Goal: Task Accomplishment & Management: Complete application form

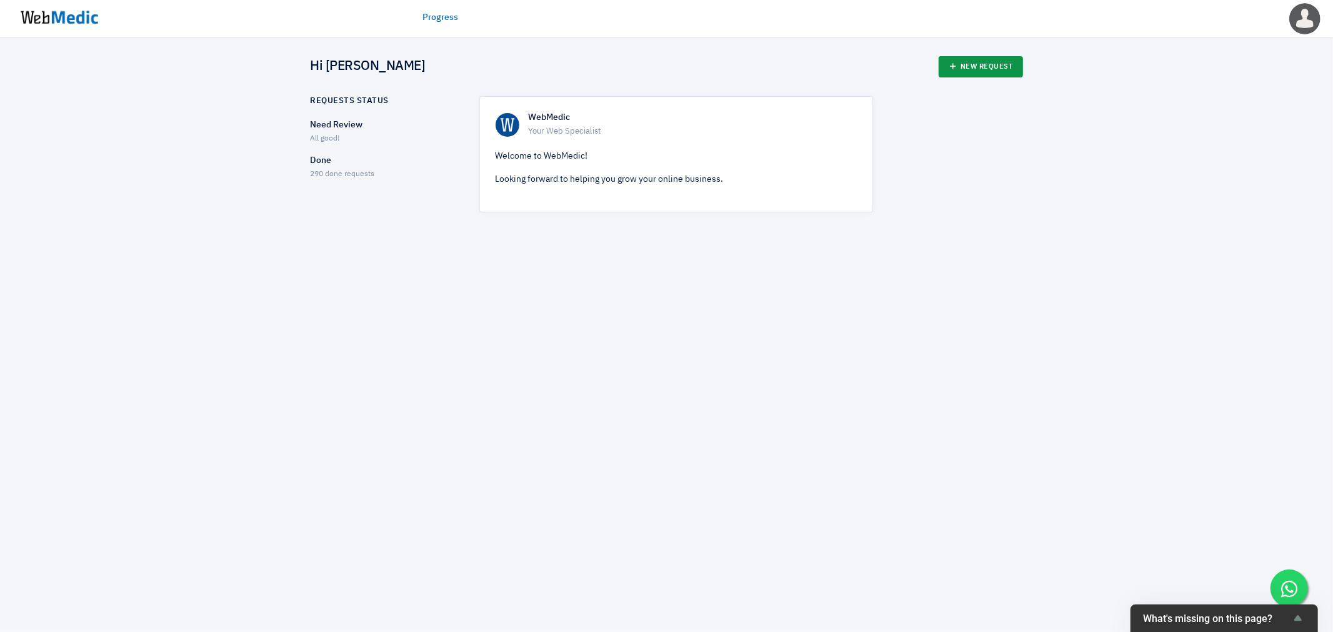
click at [985, 59] on link "New Request" at bounding box center [980, 66] width 84 height 21
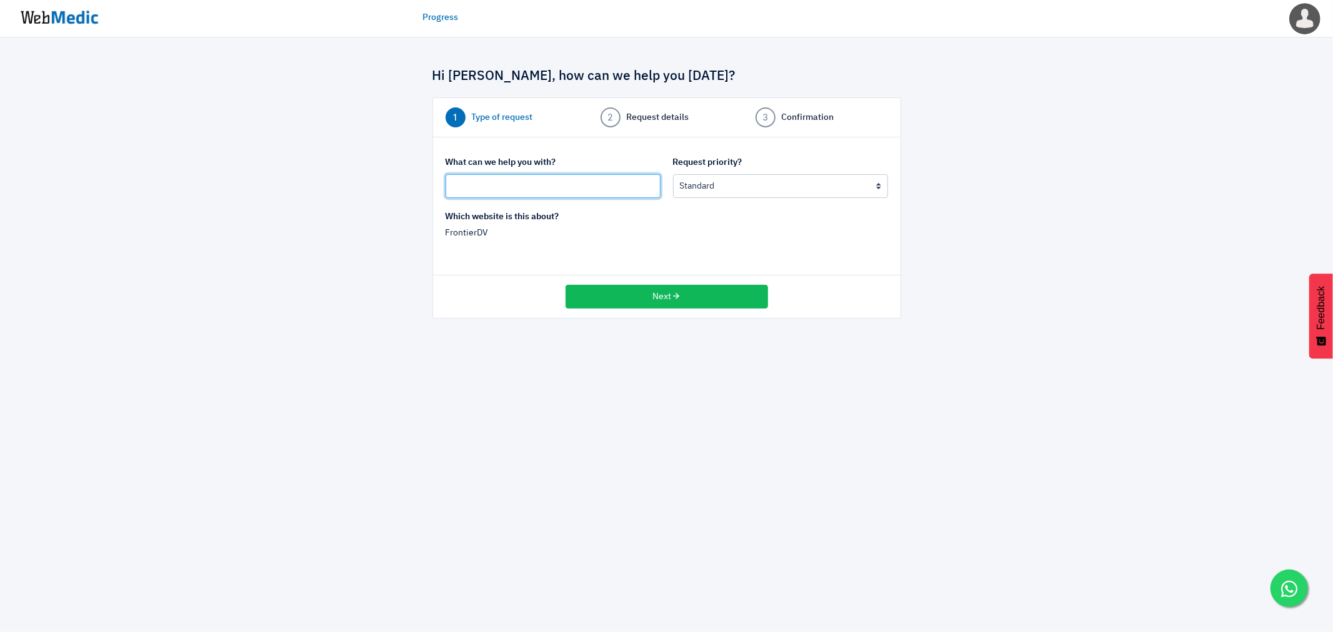
click at [541, 197] on input "text" at bounding box center [552, 186] width 215 height 24
click at [540, 191] on input "text" at bounding box center [552, 186] width 215 height 24
type input "Update Press Release"
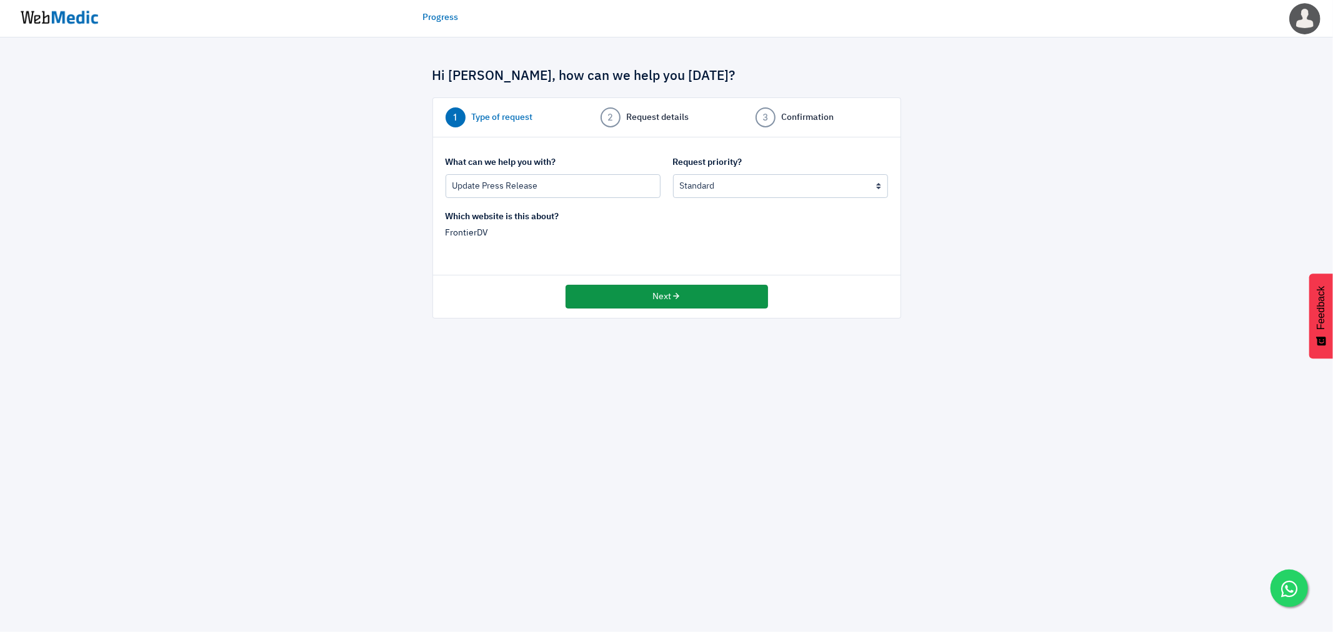
drag, startPoint x: 632, startPoint y: 297, endPoint x: 728, endPoint y: 185, distance: 147.9
click at [718, 201] on div "1 Type of request 2 Request details 3 Confirmation What can we help you with? U…" at bounding box center [666, 207] width 469 height 221
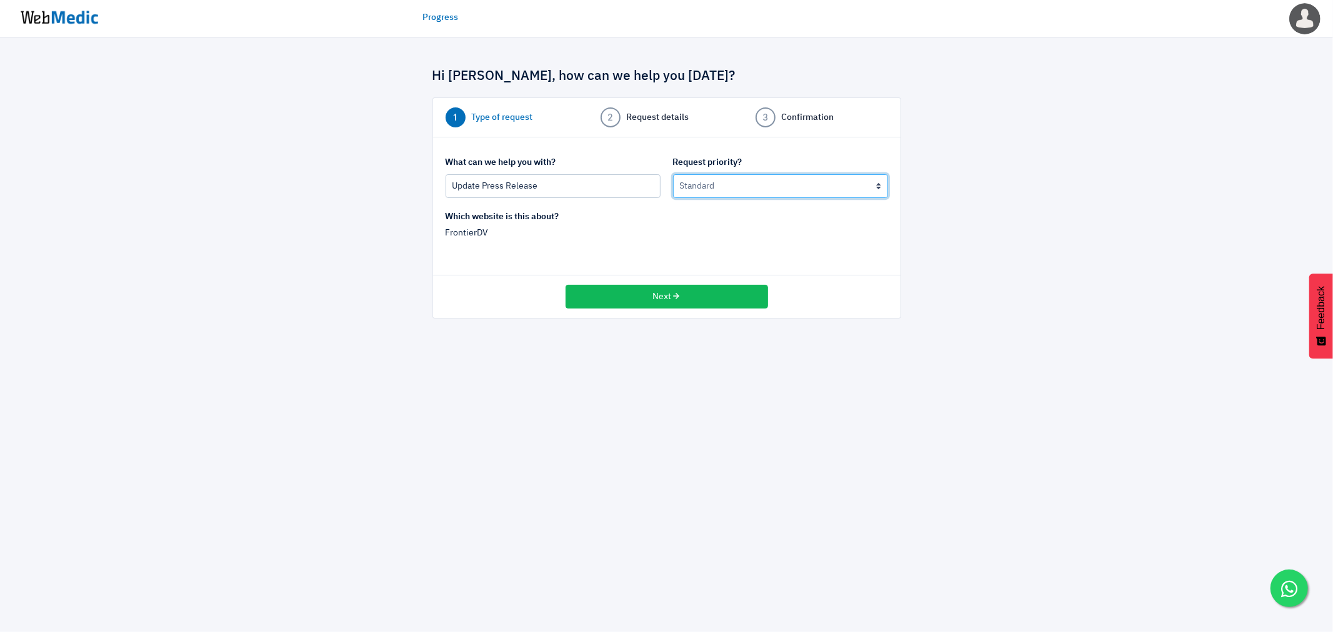
click at [732, 181] on select "Urgent: this is a mission critical issue High: this needs to be prioritized bef…" at bounding box center [780, 186] width 215 height 24
select select "2"
click at [673, 174] on select "Urgent: this is a mission critical issue High: this needs to be prioritized bef…" at bounding box center [780, 186] width 215 height 24
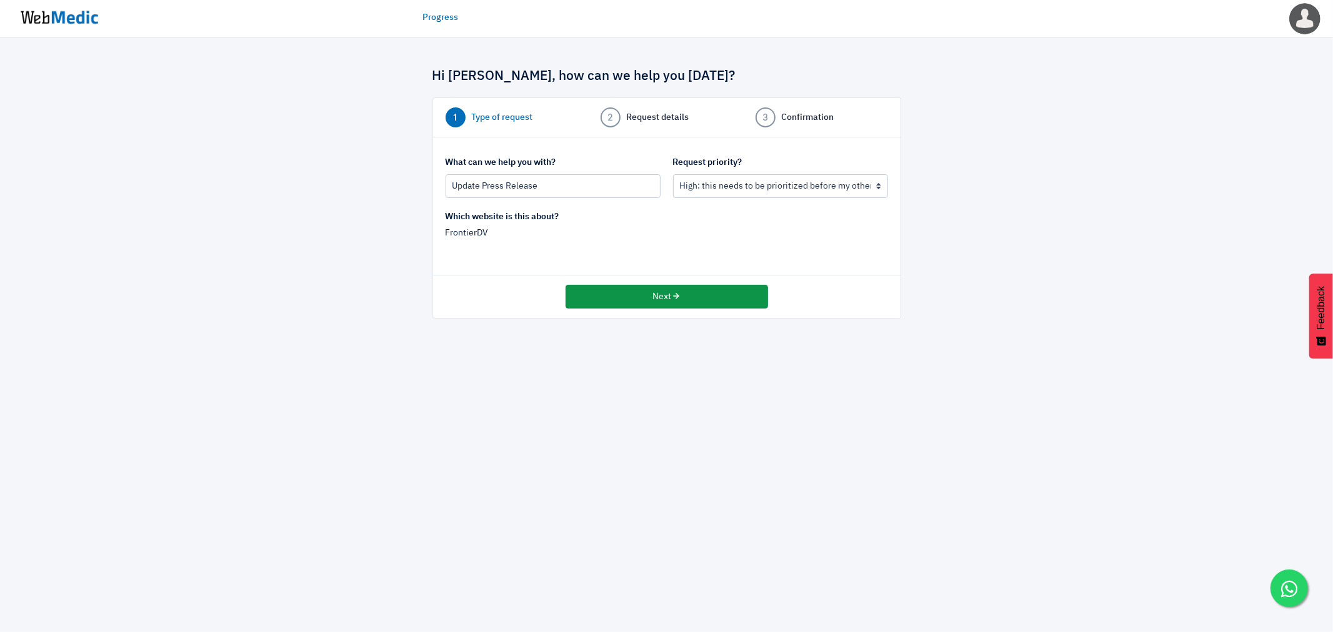
click at [648, 284] on div "Next" at bounding box center [666, 297] width 467 height 42
click at [638, 297] on button "Next" at bounding box center [666, 297] width 202 height 24
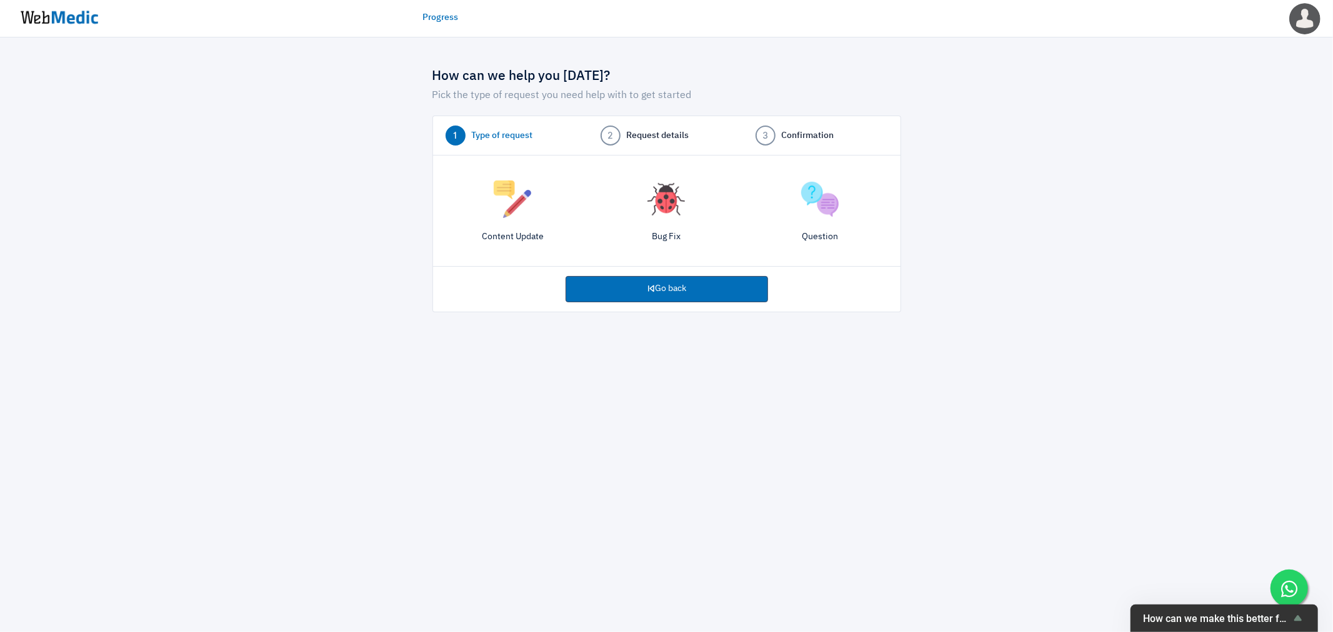
click at [494, 214] on img at bounding box center [512, 199] width 37 height 37
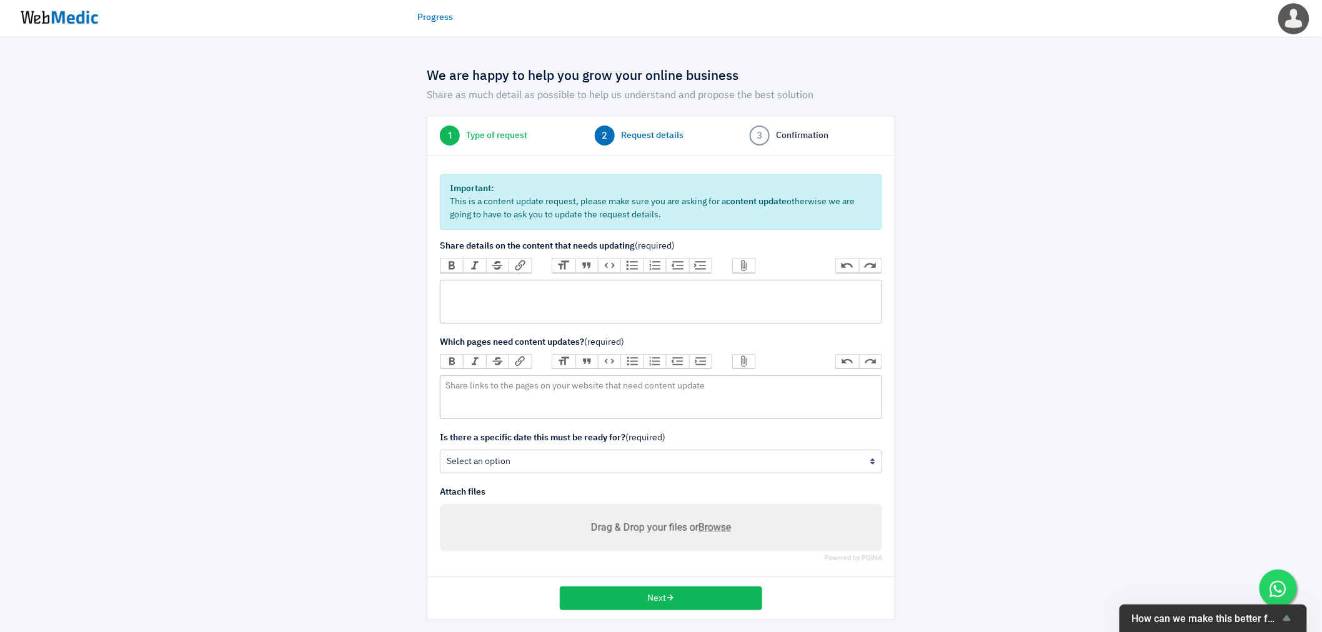
click at [557, 295] on trix-editor at bounding box center [661, 302] width 442 height 44
paste trix-editor "<div>https://frontierdv.com/press-releases/</div>"
type trix-editor "<div>https://frontierdv.com/press-releases/</div>"
drag, startPoint x: 484, startPoint y: 396, endPoint x: 494, endPoint y: 392, distance: 11.5
click at [482, 394] on trix-editor at bounding box center [661, 397] width 442 height 44
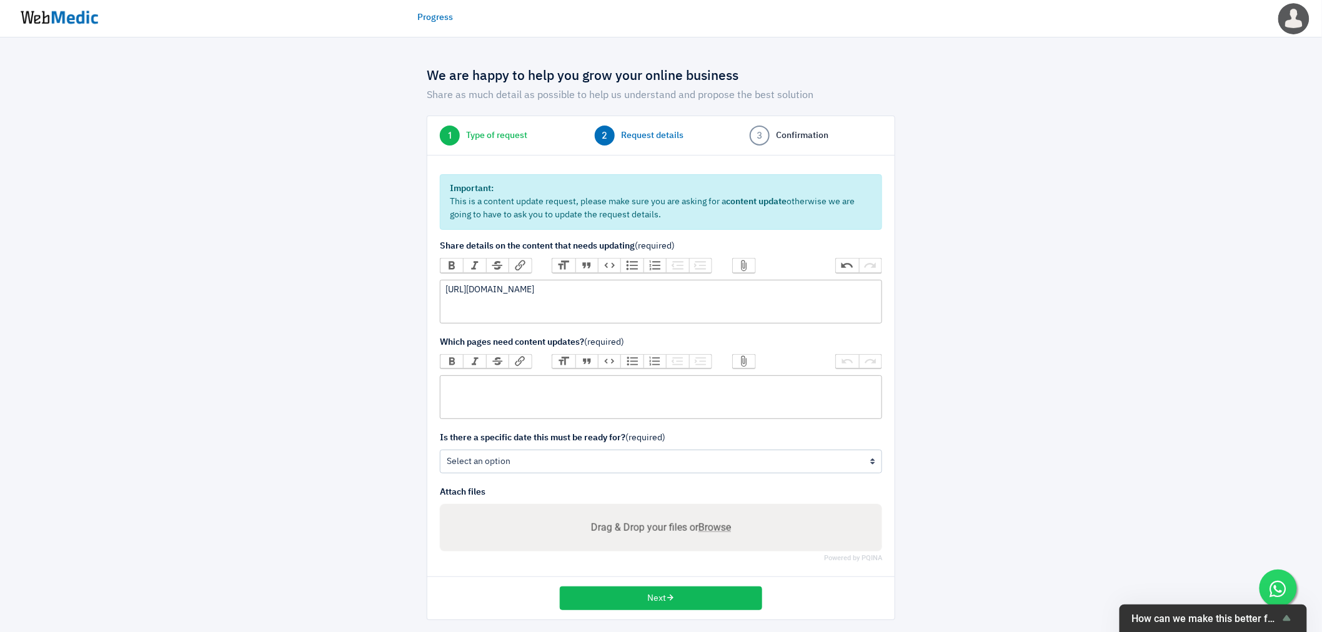
paste trix-editor "<div>https://frontierdv.com/press-releases/</div>"
type trix-editor "<div>https://frontierdv.com/press-releases/</div>"
drag, startPoint x: 520, startPoint y: 282, endPoint x: 373, endPoint y: 269, distance: 148.0
click at [373, 269] on div "We are happy to help you grow your online business Share as much detail as poss…" at bounding box center [660, 338] width 731 height 564
click at [537, 304] on trix-editor at bounding box center [661, 302] width 442 height 44
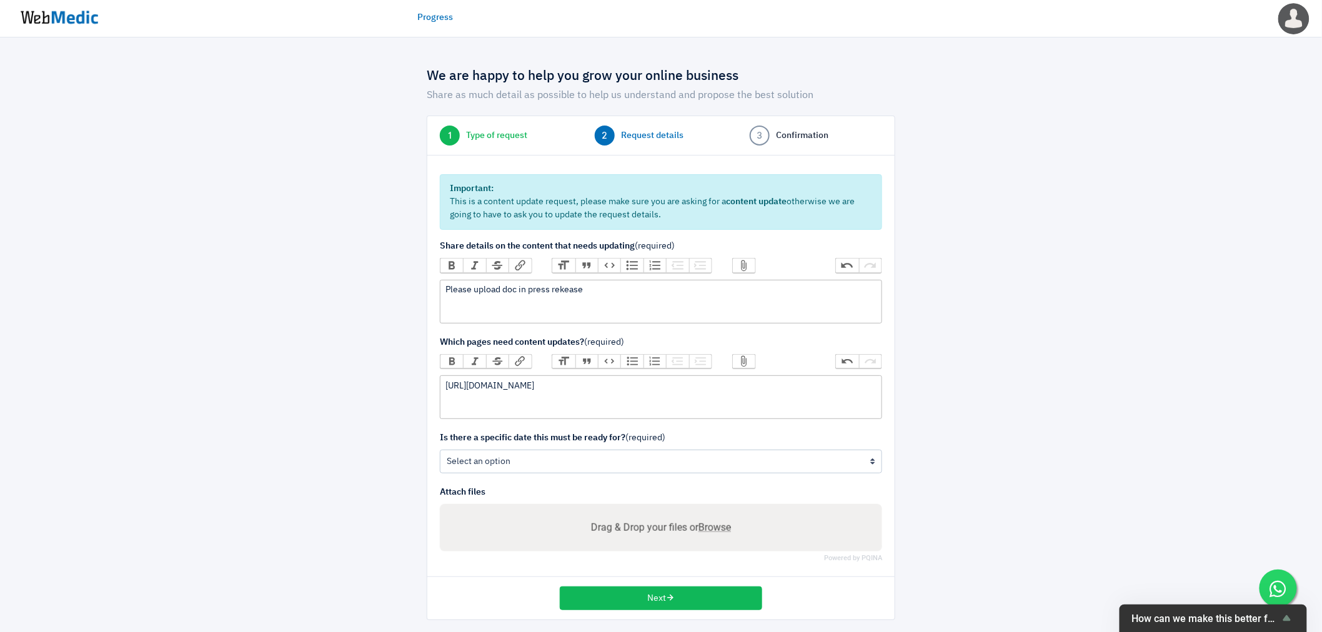
drag, startPoint x: 592, startPoint y: 290, endPoint x: 559, endPoint y: 295, distance: 32.8
click at [563, 291] on div "Please upload doc in press rekease" at bounding box center [660, 290] width 430 height 13
type trix-editor "<div>&nbsp;Please upload doc in press release</div>"
drag, startPoint x: 334, startPoint y: 346, endPoint x: 335, endPoint y: 361, distance: 15.1
click at [332, 347] on div at bounding box center [356, 338] width 122 height 564
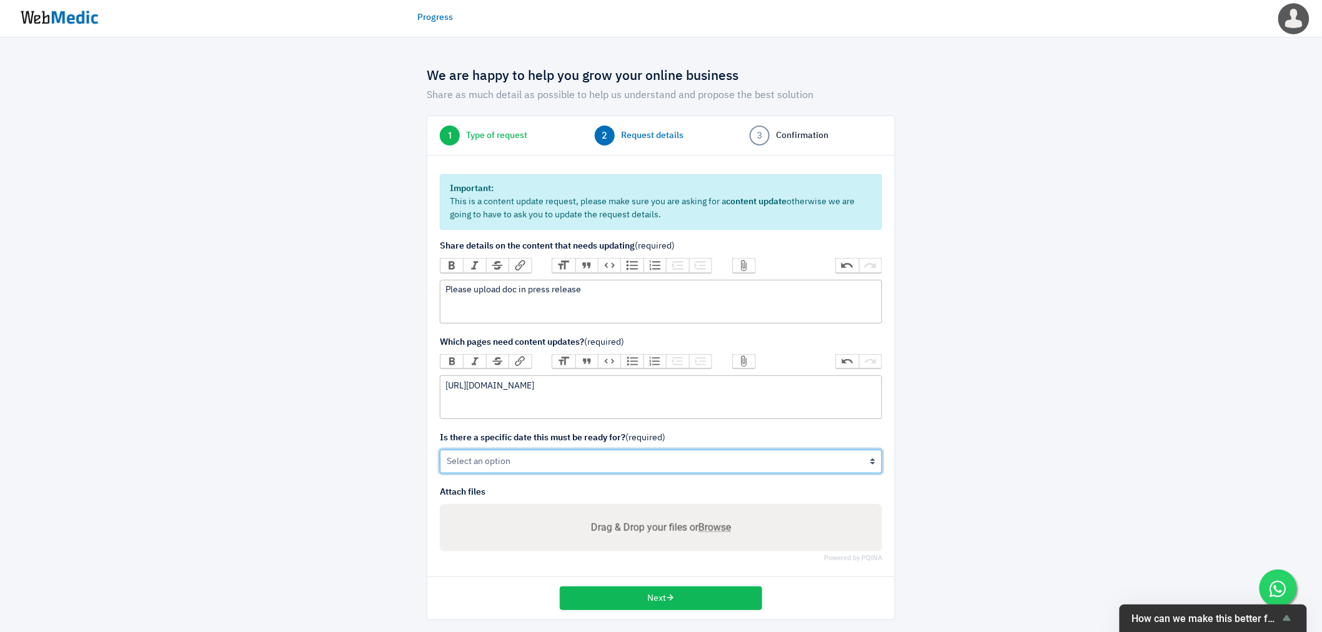
click at [563, 457] on select "Yes No" at bounding box center [661, 462] width 442 height 24
select select "1"
click at [440, 450] on select "Yes No" at bounding box center [661, 462] width 442 height 24
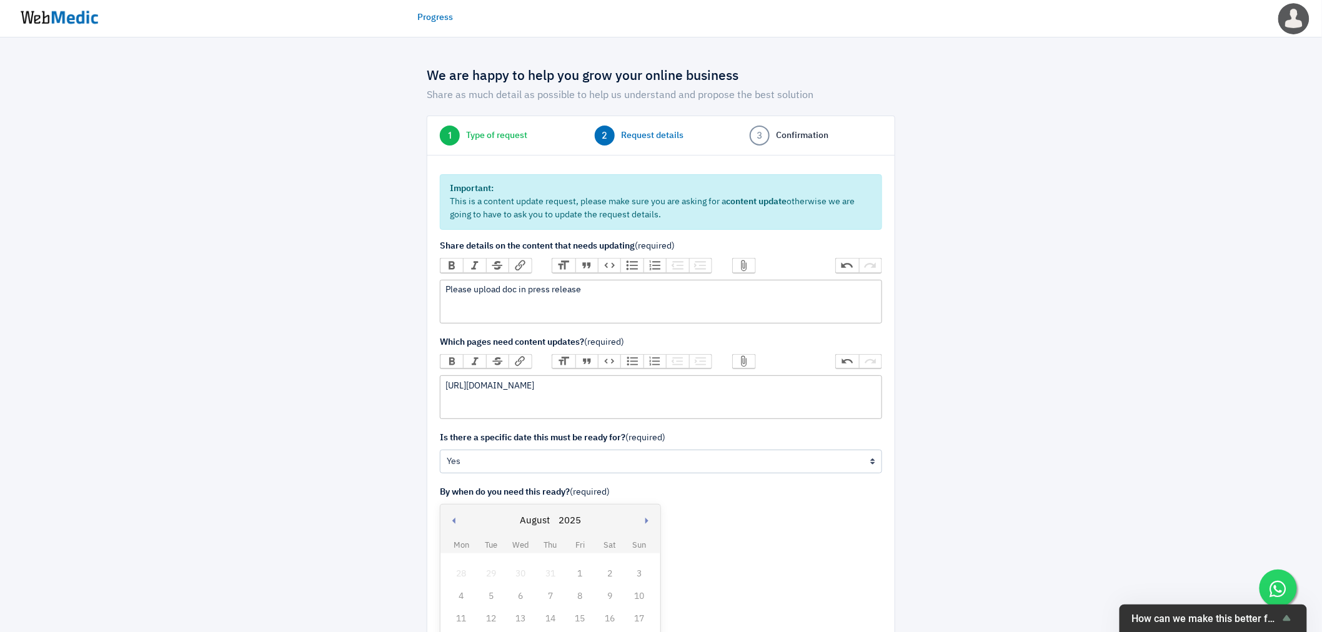
click at [581, 572] on div "1" at bounding box center [580, 574] width 16 height 16
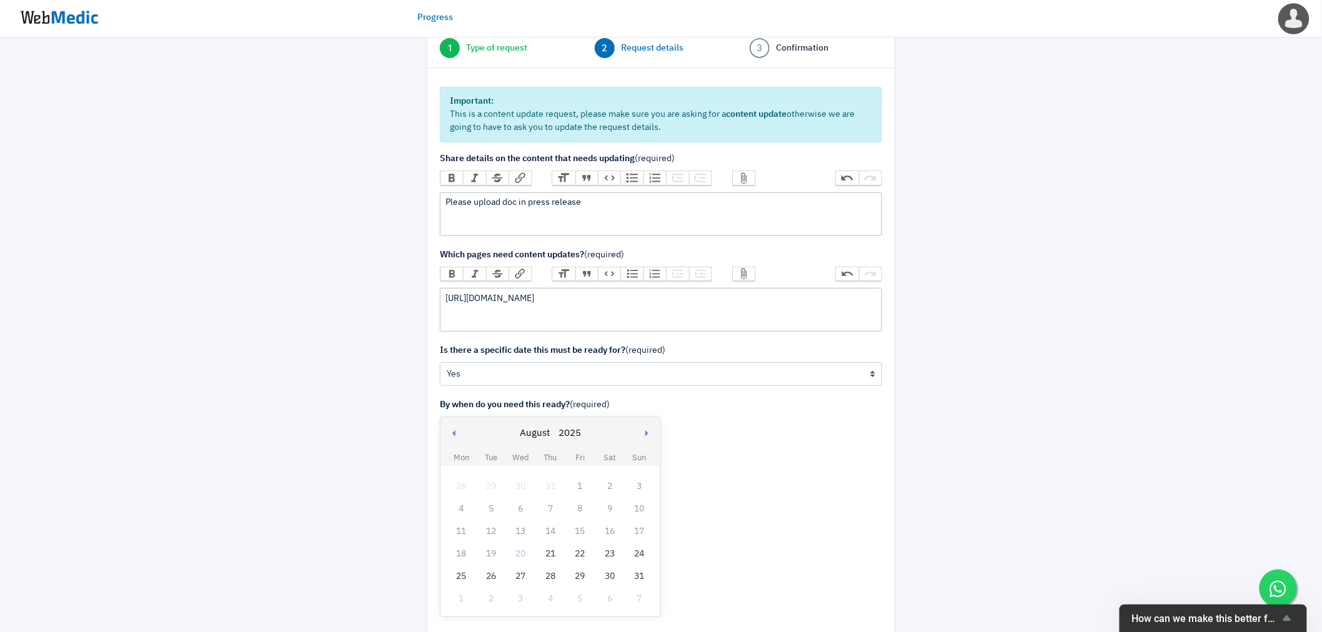
scroll to position [208, 0]
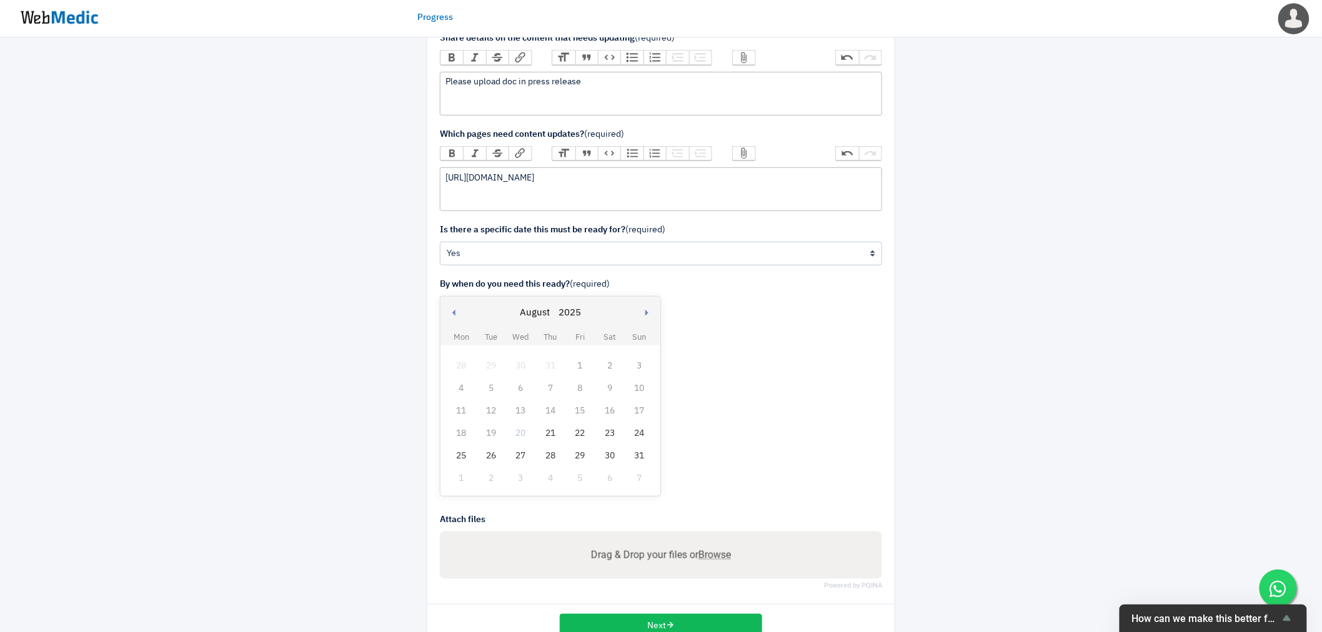
click at [547, 432] on div "21" at bounding box center [550, 433] width 16 height 16
click at [294, 379] on div "We are happy to help you grow your online business Share as much detail as poss…" at bounding box center [661, 247] width 1322 height 837
click at [986, 322] on div at bounding box center [966, 248] width 122 height 800
click at [713, 557] on span "Browse" at bounding box center [714, 555] width 32 height 12
click at [713, 557] on input "Drag & Drop your files or Browse" at bounding box center [661, 557] width 422 height 16
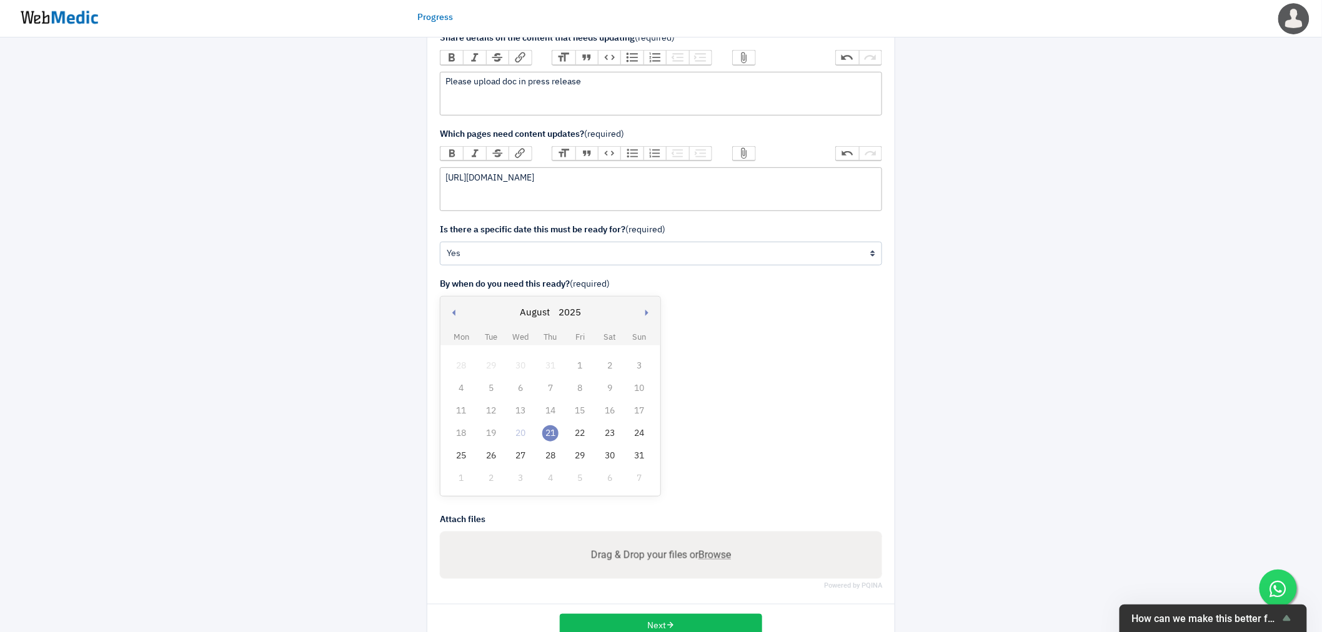
type input "C:\fakepath\Update on apparent misappropriation of funds in Colombia.pdf"
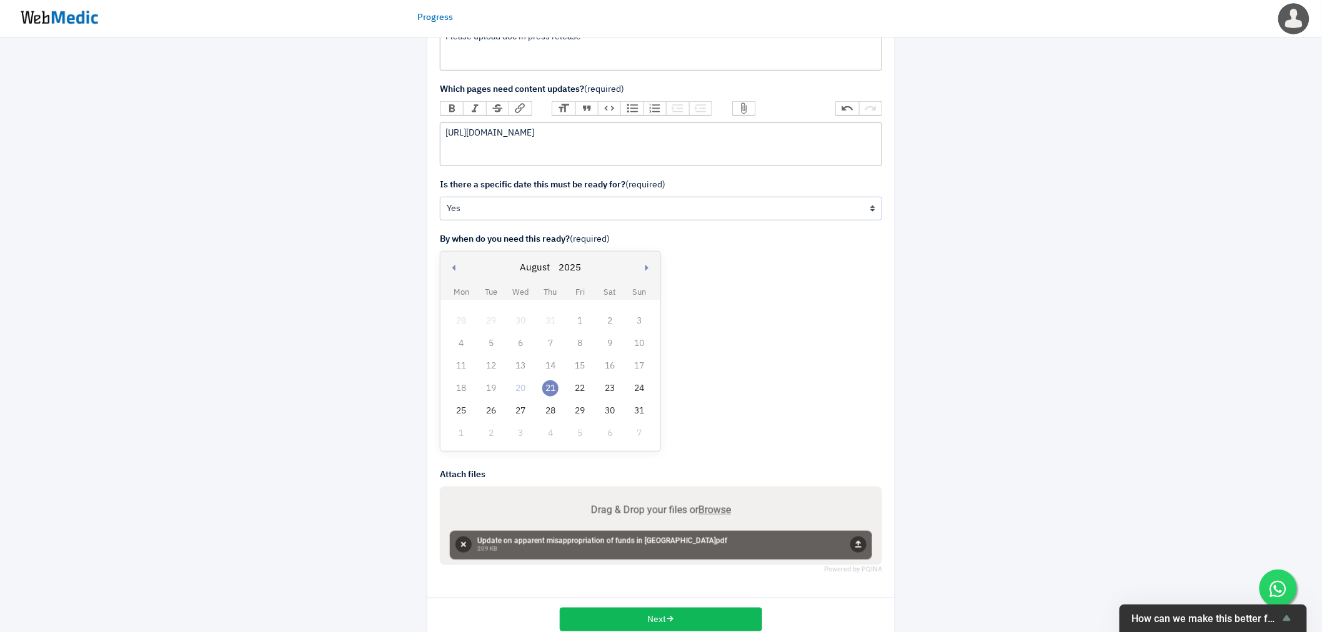
scroll to position [277, 0]
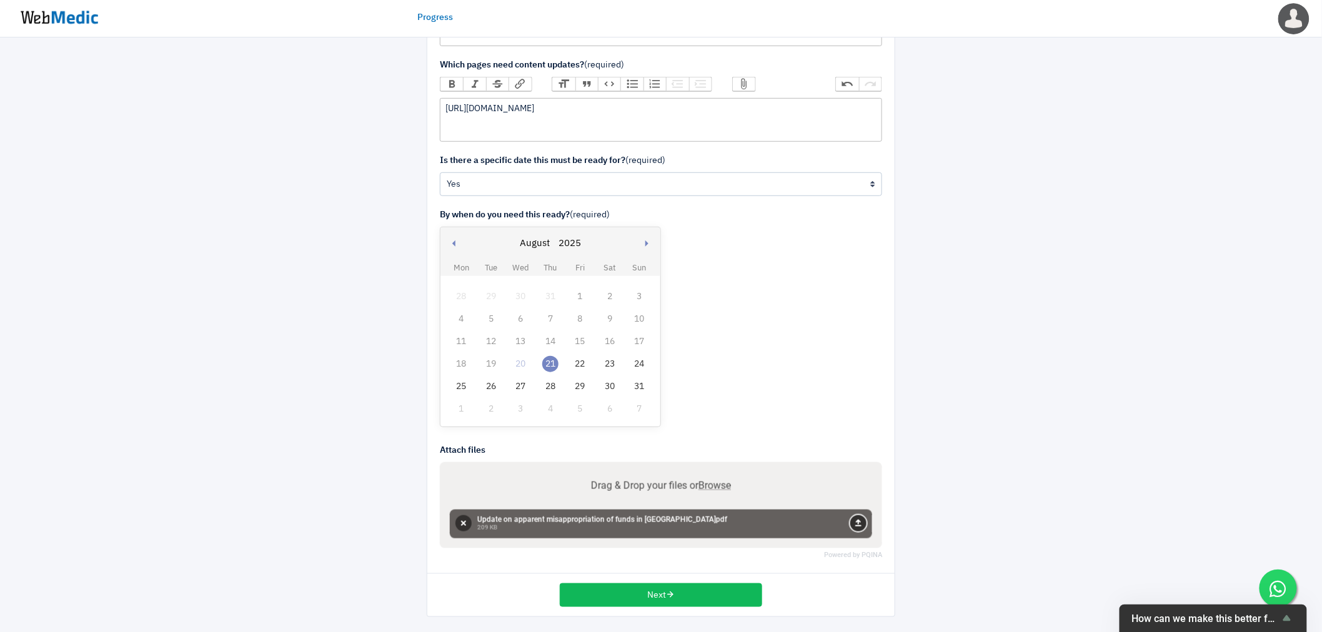
click at [855, 522] on button "Upload" at bounding box center [858, 523] width 16 height 16
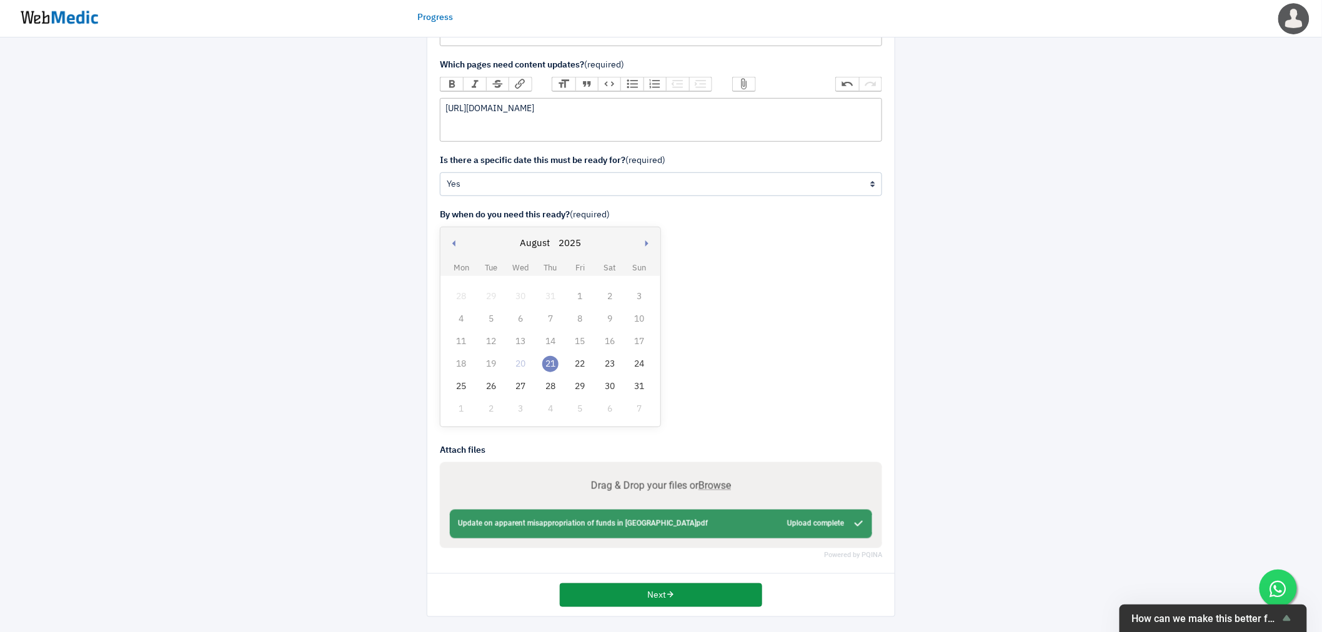
click at [667, 598] on icon "button" at bounding box center [670, 594] width 9 height 9
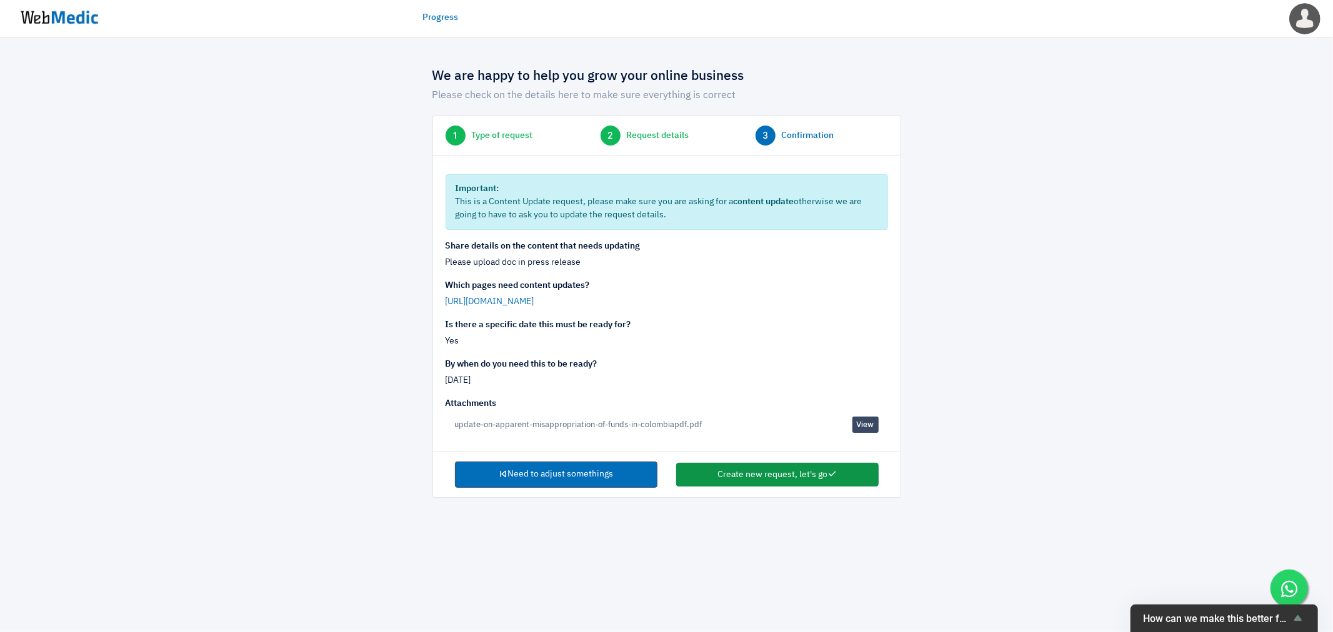
click at [786, 475] on button "Create new request, let's go" at bounding box center [777, 475] width 202 height 24
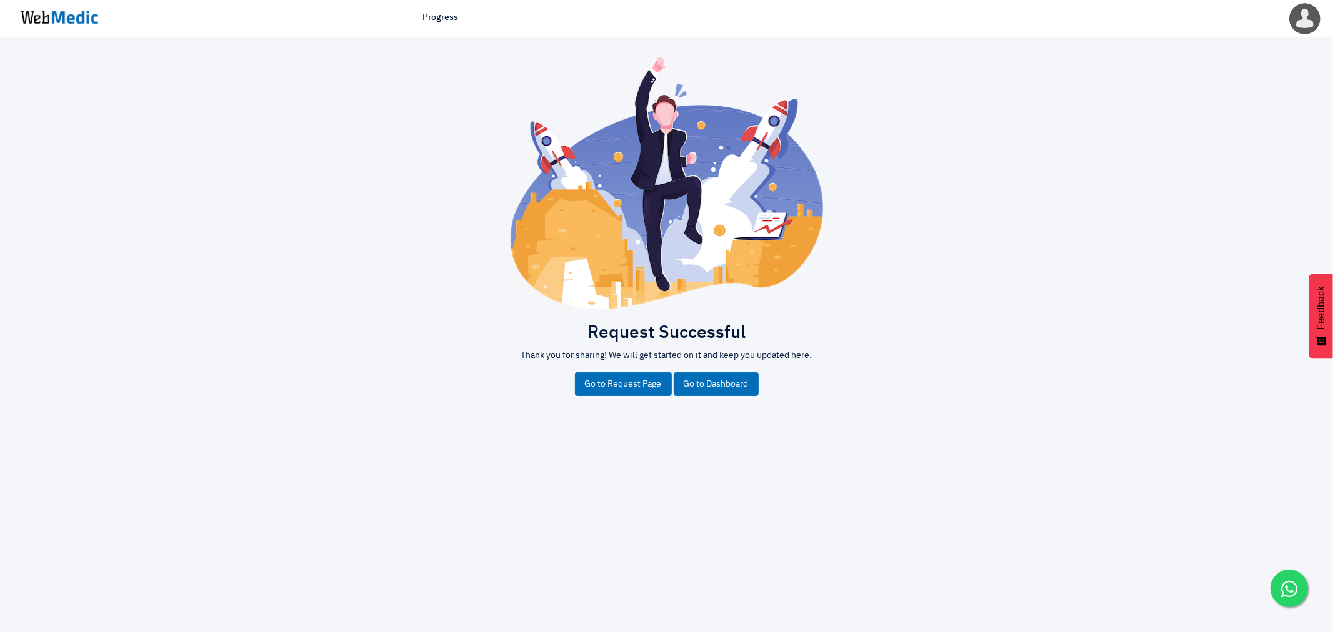
click at [695, 384] on link "Go to Dashboard" at bounding box center [715, 384] width 85 height 24
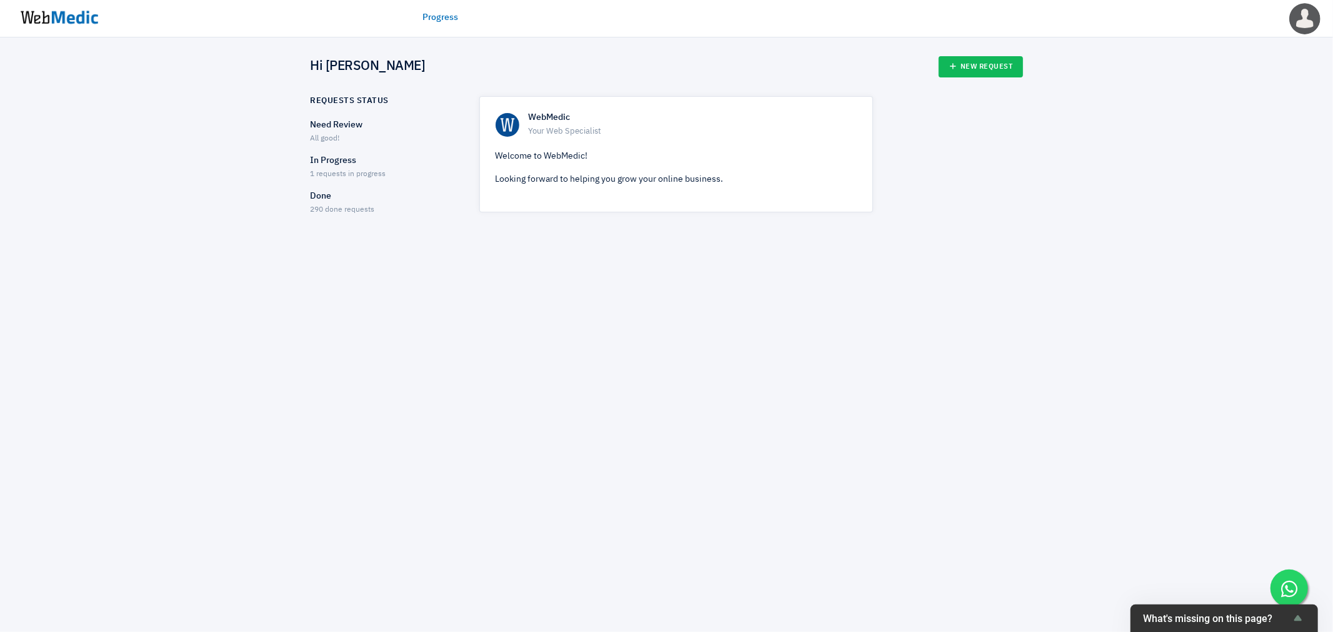
click at [323, 152] on ul "Need Review All good! In Progress 1 requests in progress Done 290 done requests" at bounding box center [383, 167] width 147 height 97
click at [317, 163] on p "In Progress" at bounding box center [383, 160] width 147 height 13
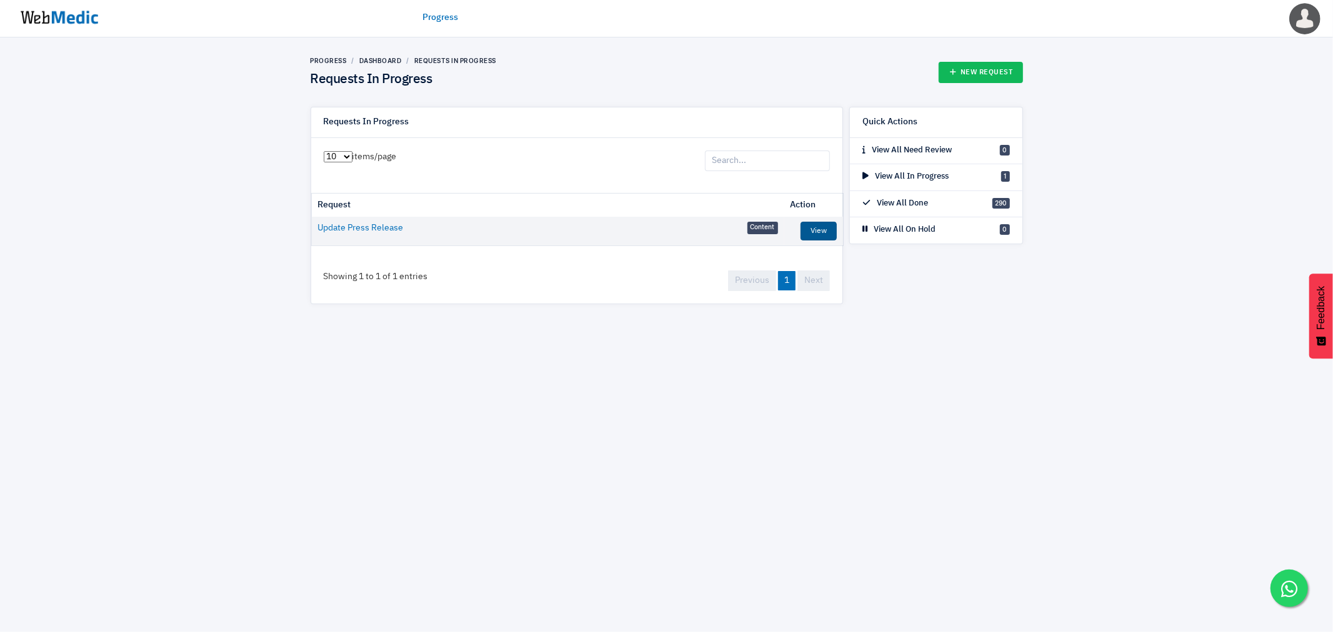
click at [813, 232] on link "View" at bounding box center [818, 231] width 36 height 19
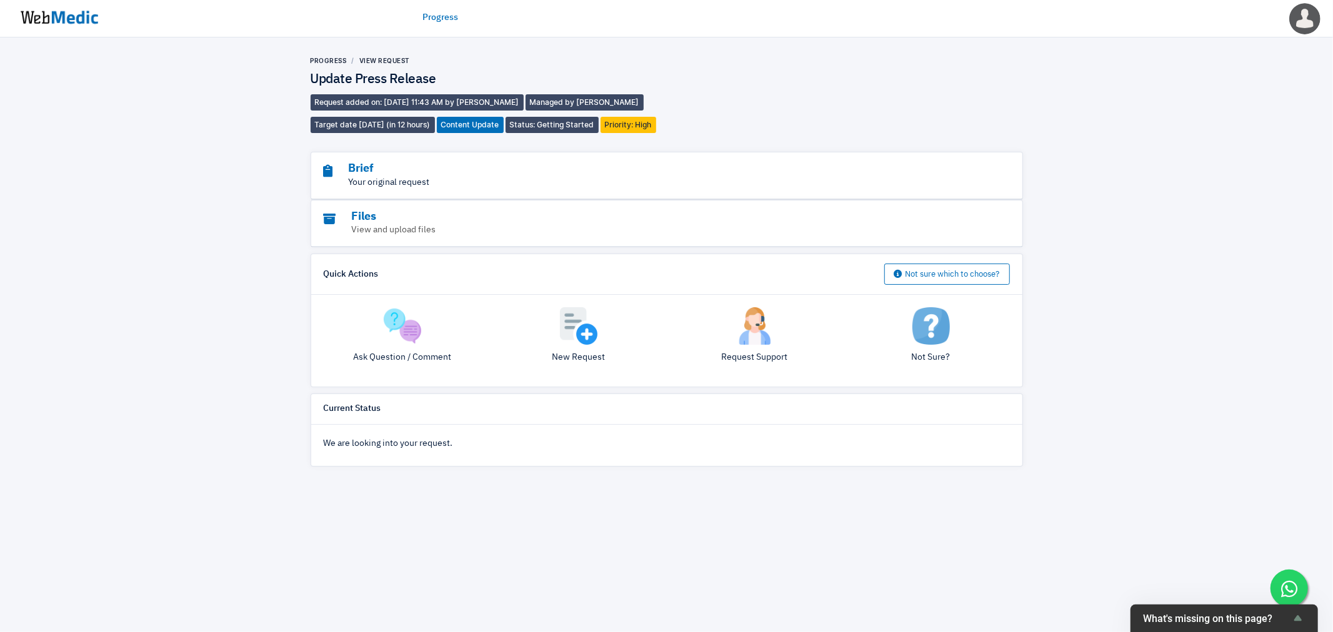
click at [369, 179] on p "Your original request" at bounding box center [632, 182] width 617 height 13
